Goal: Check status

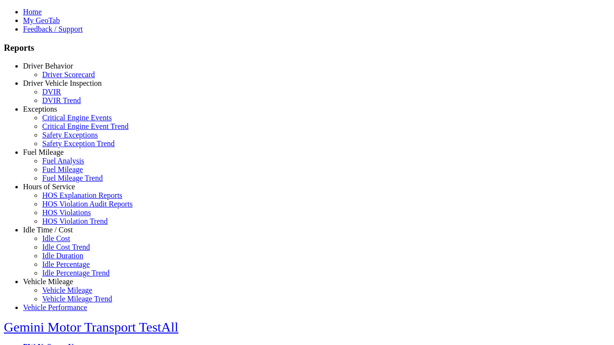
click at [55, 113] on link "Exceptions" at bounding box center [40, 109] width 34 height 8
click at [62, 122] on link "Critical Engine Events" at bounding box center [77, 118] width 70 height 8
type input "**********"
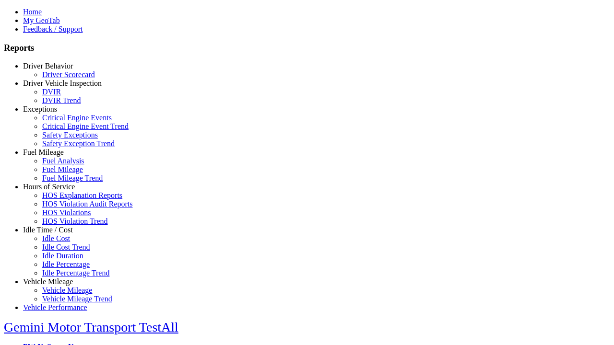
type input "**********"
